Goal: Task Accomplishment & Management: Complete application form

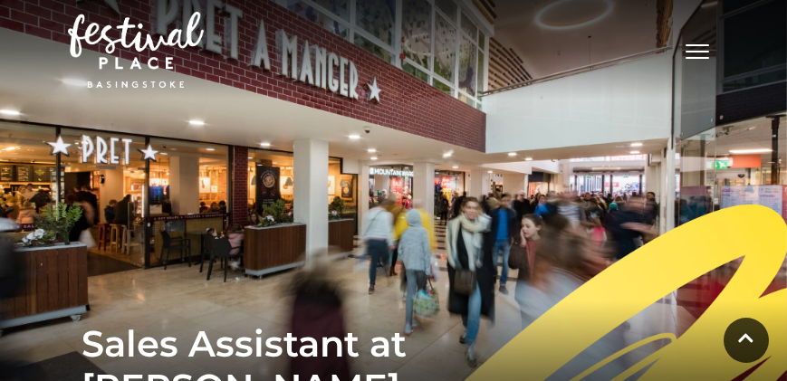
scroll to position [338, 0]
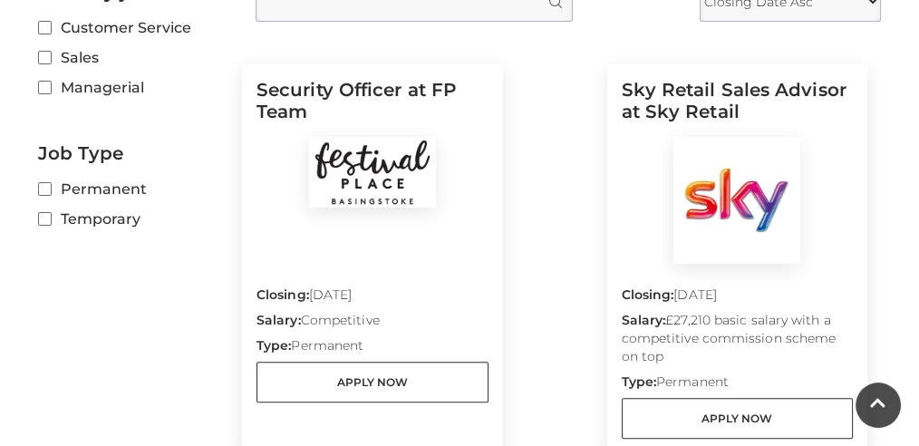
scroll to position [665, 0]
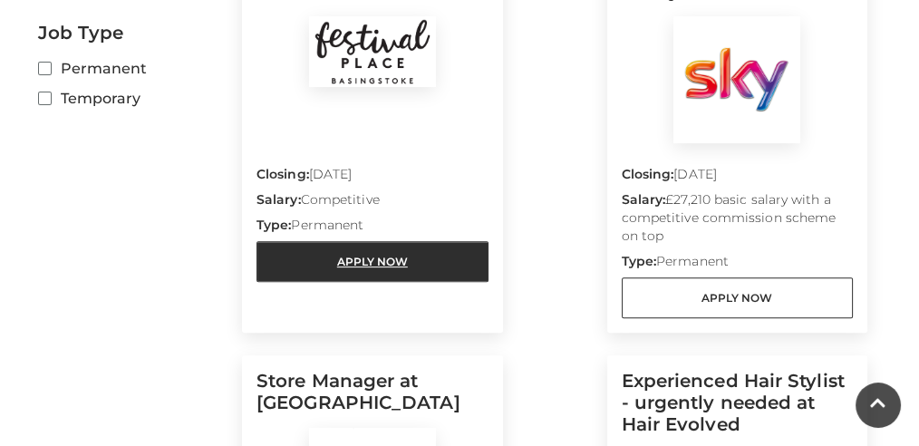
click at [409, 255] on link "Apply Now" at bounding box center [372, 261] width 232 height 41
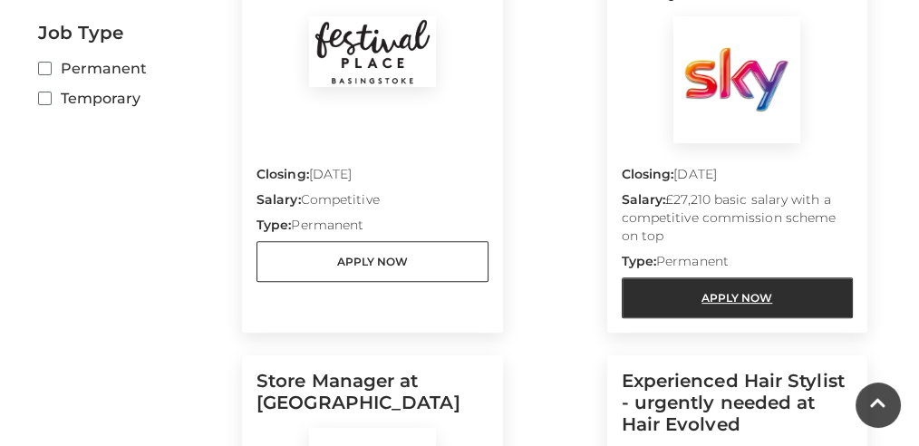
click at [749, 301] on link "Apply Now" at bounding box center [737, 297] width 232 height 41
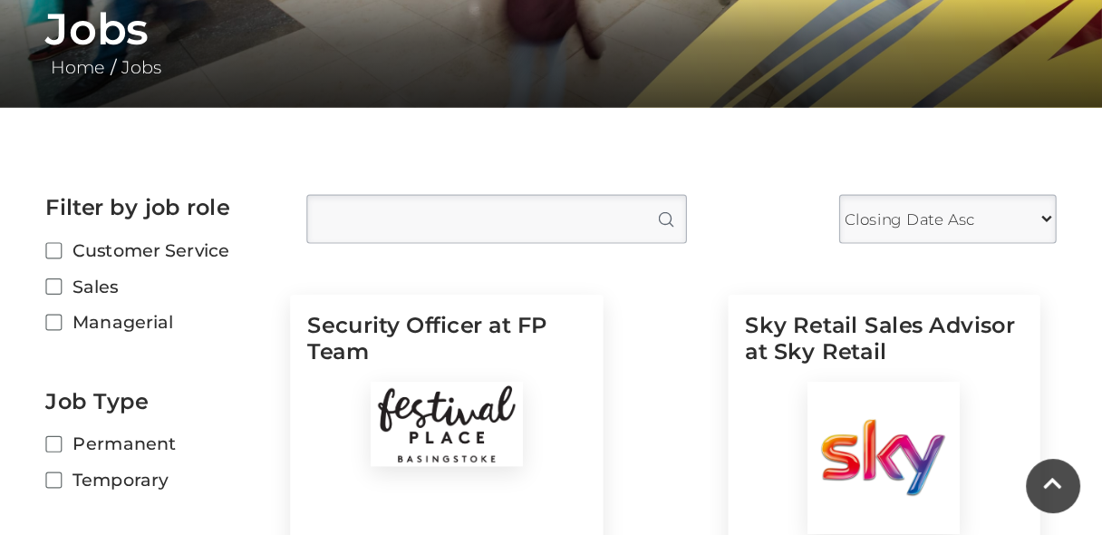
scroll to position [363, 0]
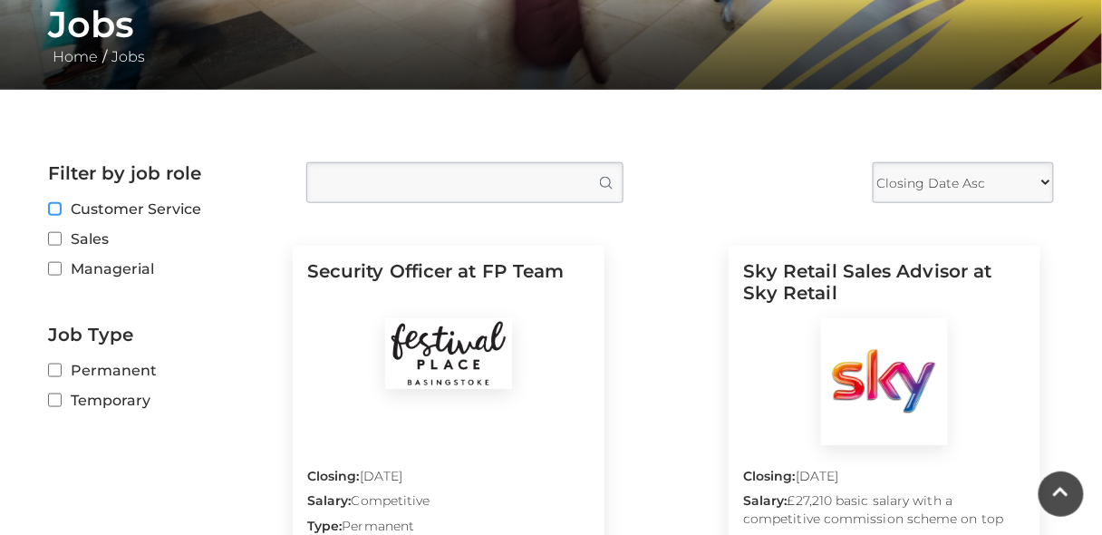
click at [59, 206] on input "Customer Service" at bounding box center [54, 210] width 12 height 12
checkbox input "true"
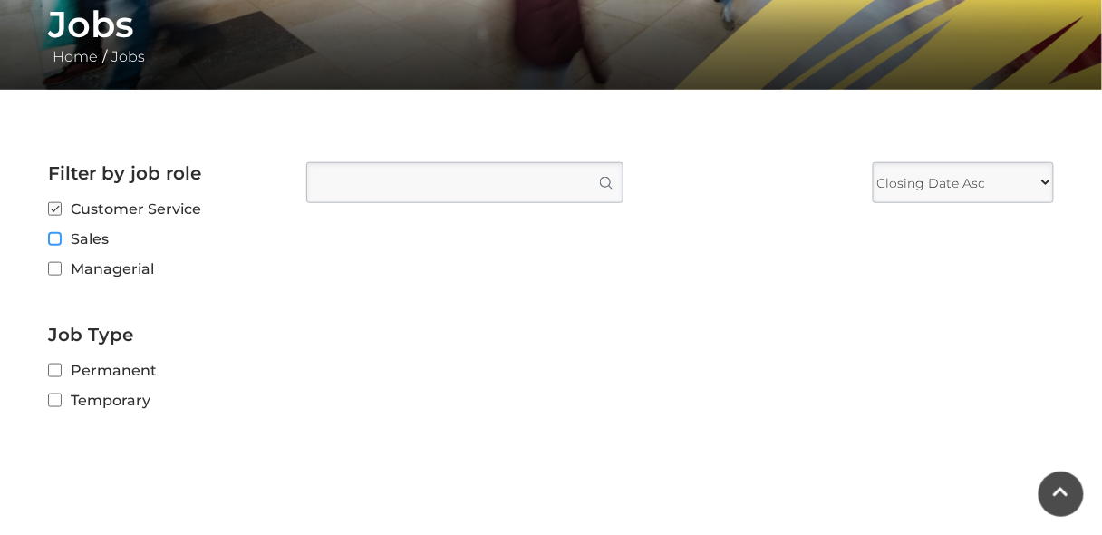
click at [58, 240] on input "Sales" at bounding box center [54, 240] width 12 height 12
checkbox input "true"
checkbox input "false"
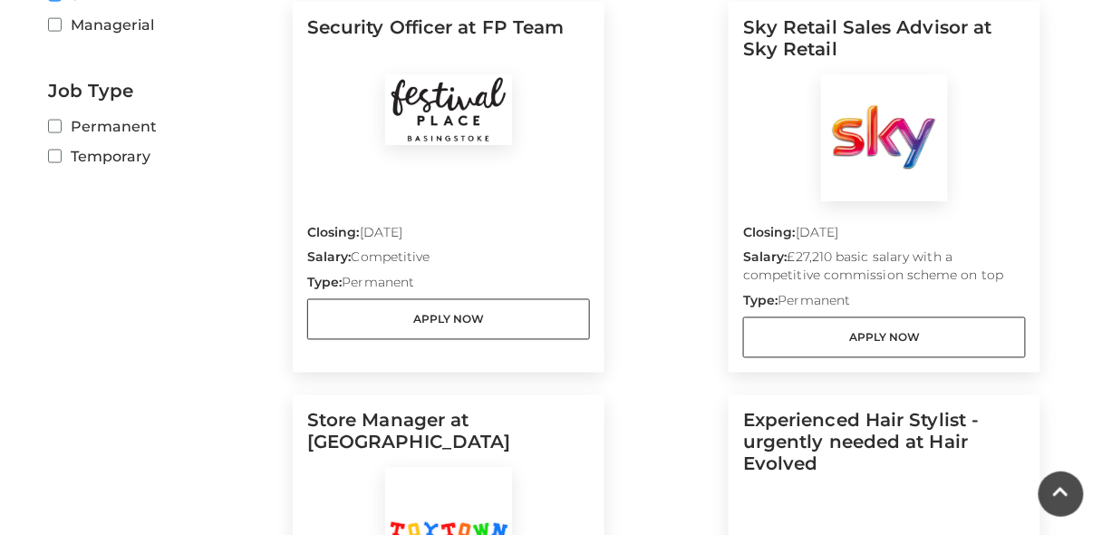
scroll to position [871, 0]
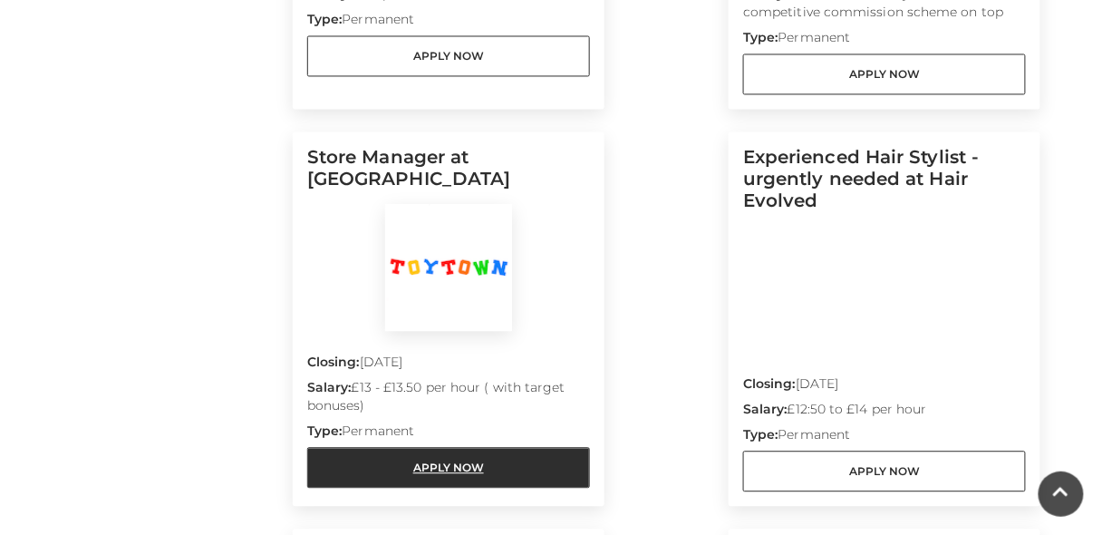
click at [538, 381] on link "Apply Now" at bounding box center [448, 467] width 283 height 41
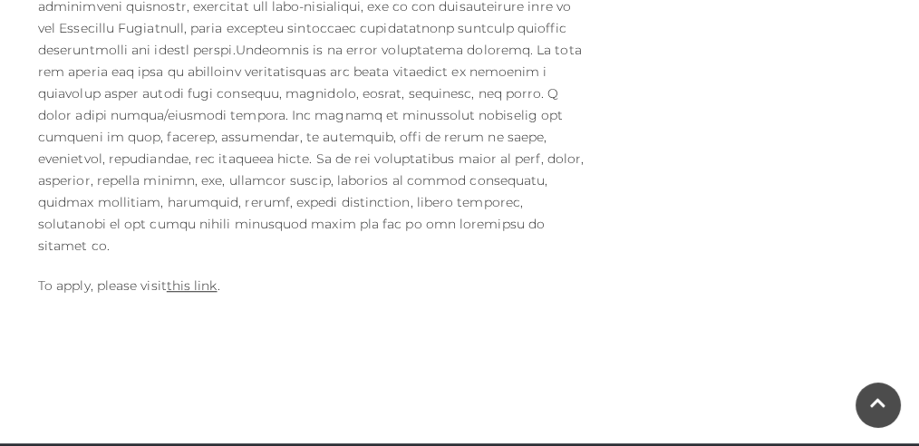
scroll to position [1208, 0]
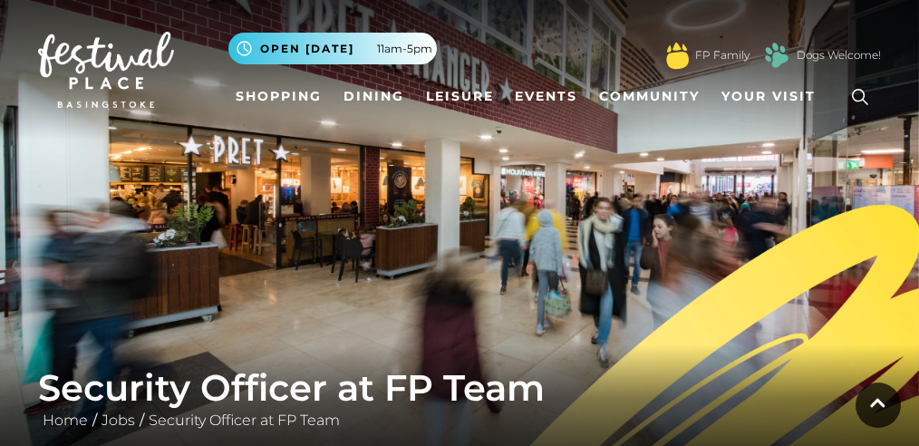
scroll to position [422, 0]
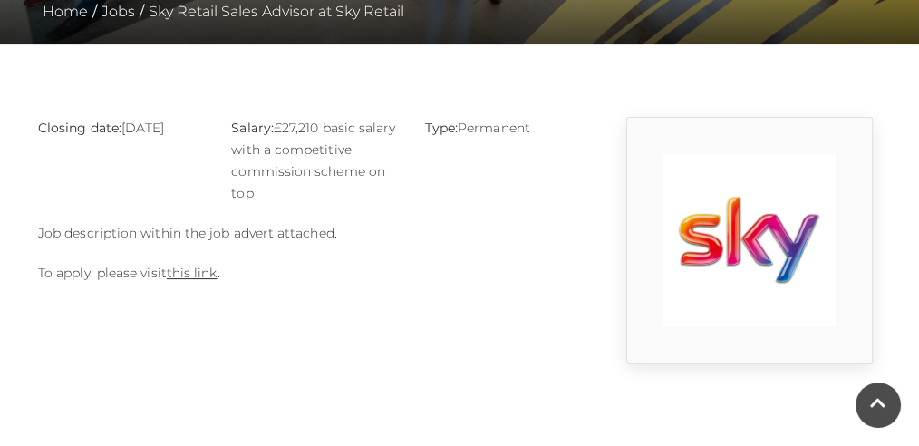
scroll to position [483, 0]
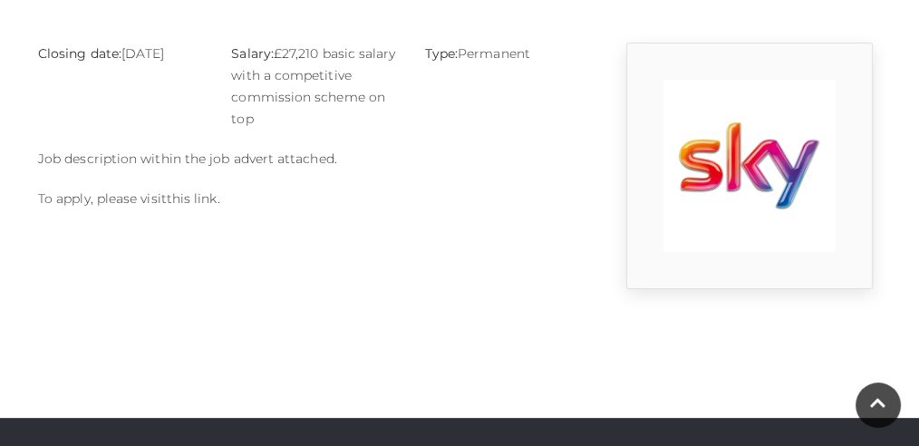
click at [212, 202] on link "this link" at bounding box center [192, 198] width 51 height 16
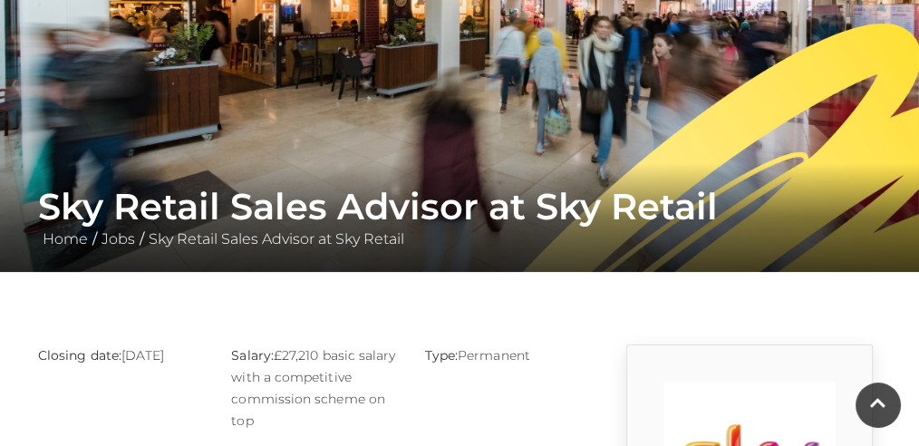
scroll to position [0, 0]
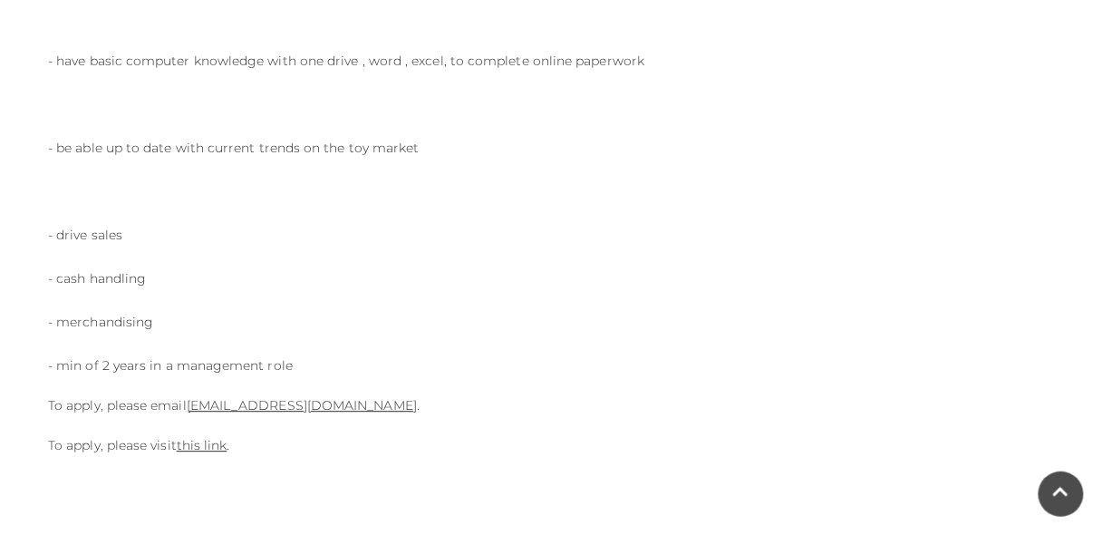
scroll to position [1160, 0]
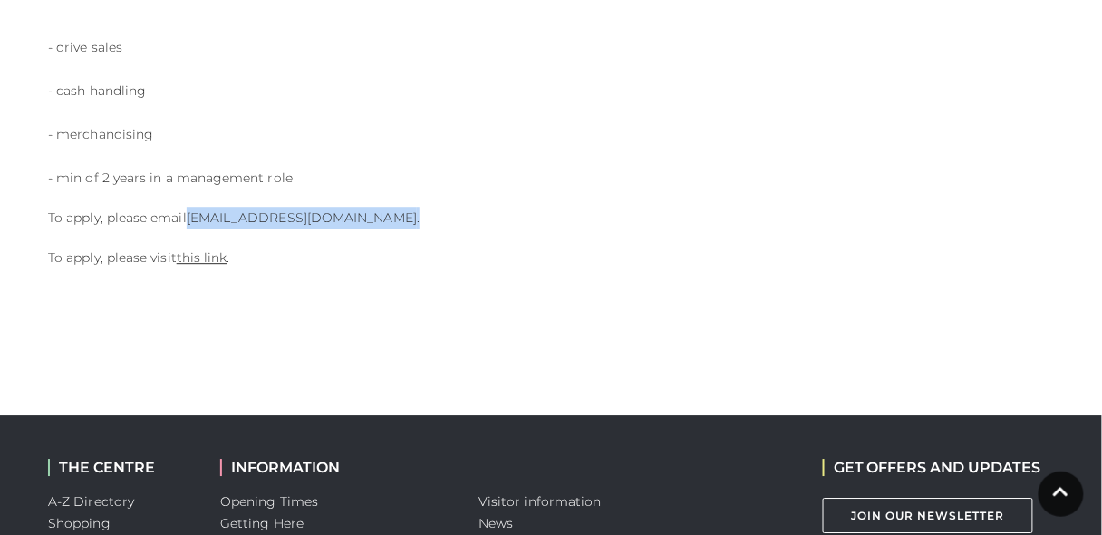
drag, startPoint x: 357, startPoint y: 219, endPoint x: 189, endPoint y: 224, distance: 167.7
click at [189, 224] on p "To apply, please email stella@smf-toys.com ." at bounding box center [378, 218] width 661 height 22
click at [317, 248] on p "To apply, please visit this link ." at bounding box center [378, 257] width 661 height 22
drag, startPoint x: 188, startPoint y: 216, endPoint x: 314, endPoint y: 216, distance: 125.9
click at [314, 216] on p "To apply, please email stella@smf-toys.com ." at bounding box center [378, 218] width 661 height 22
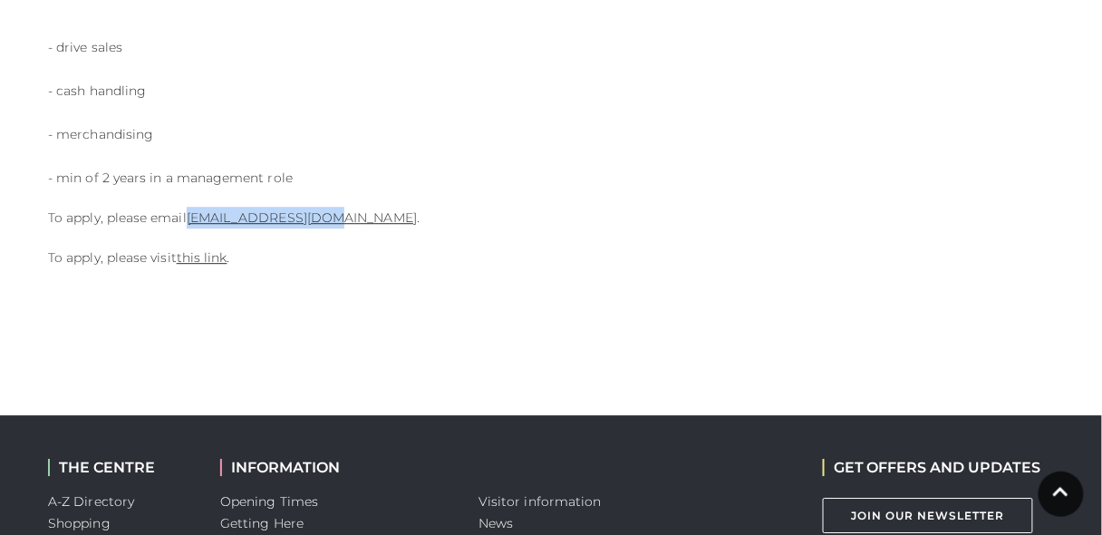
copy link "stella@smf-toys.com"
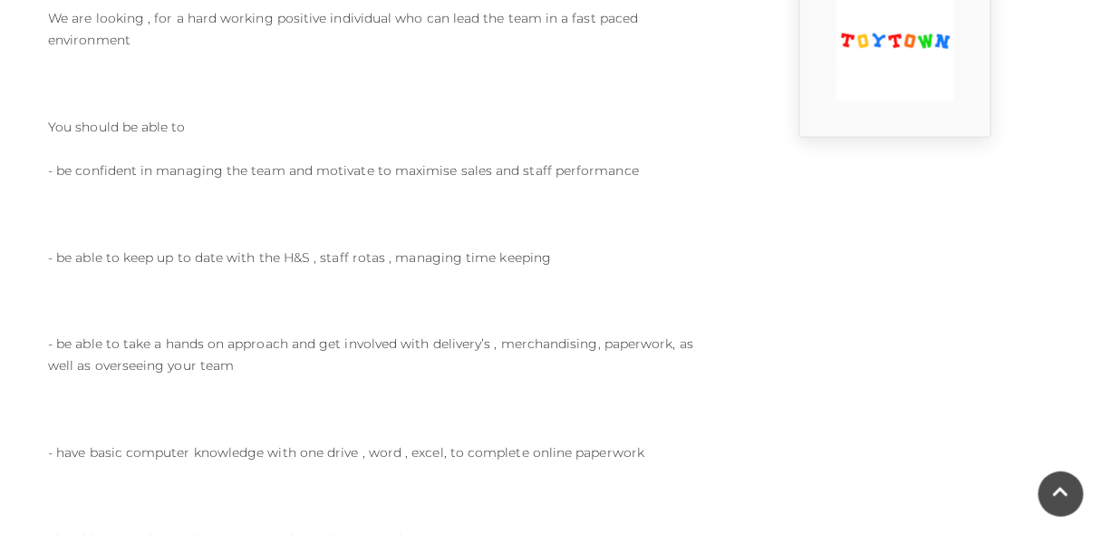
scroll to position [217, 0]
